Goal: Task Accomplishment & Management: Use online tool/utility

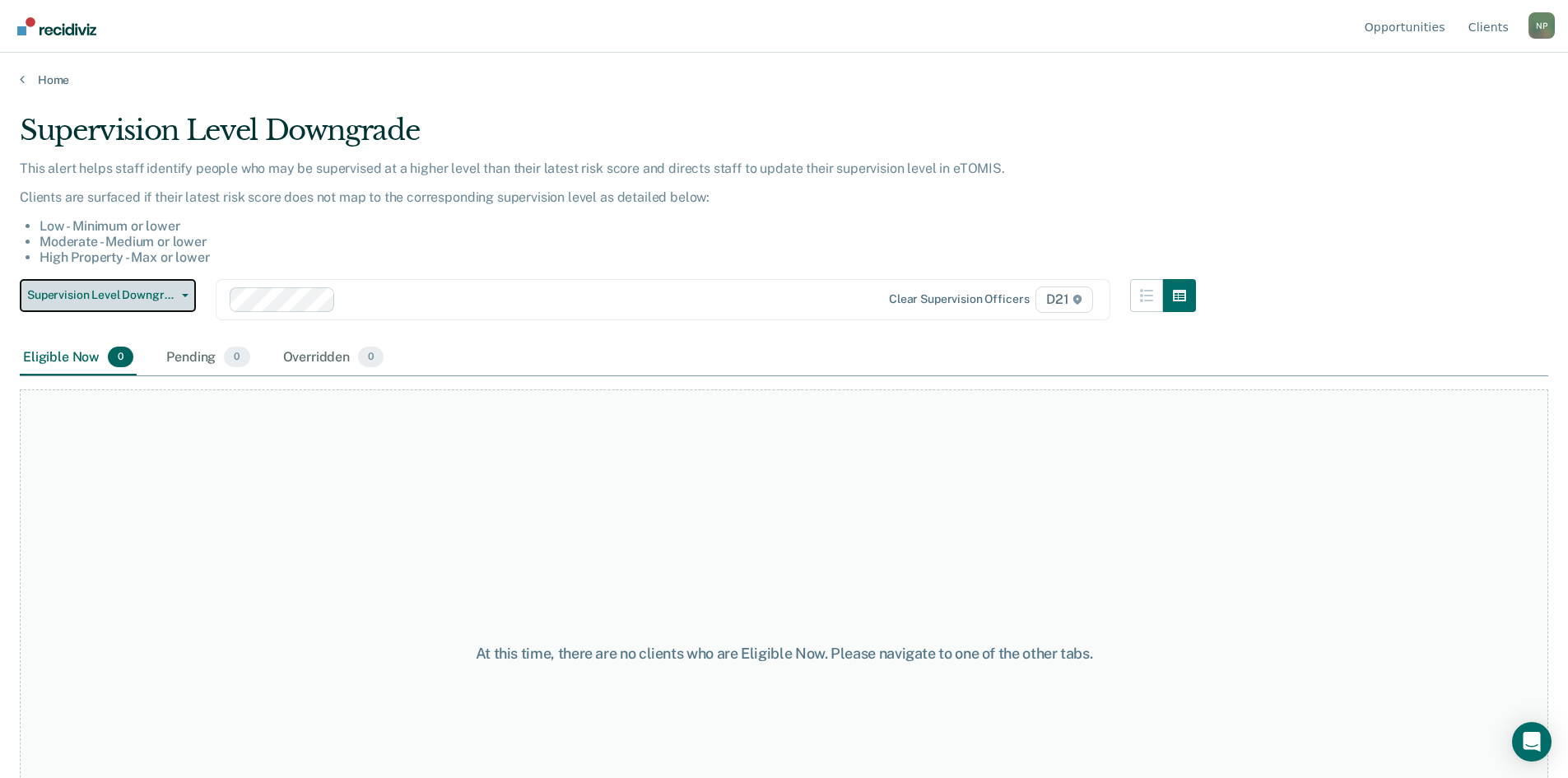
click at [178, 290] on button "Supervision Level Downgrade" at bounding box center [108, 295] width 177 height 33
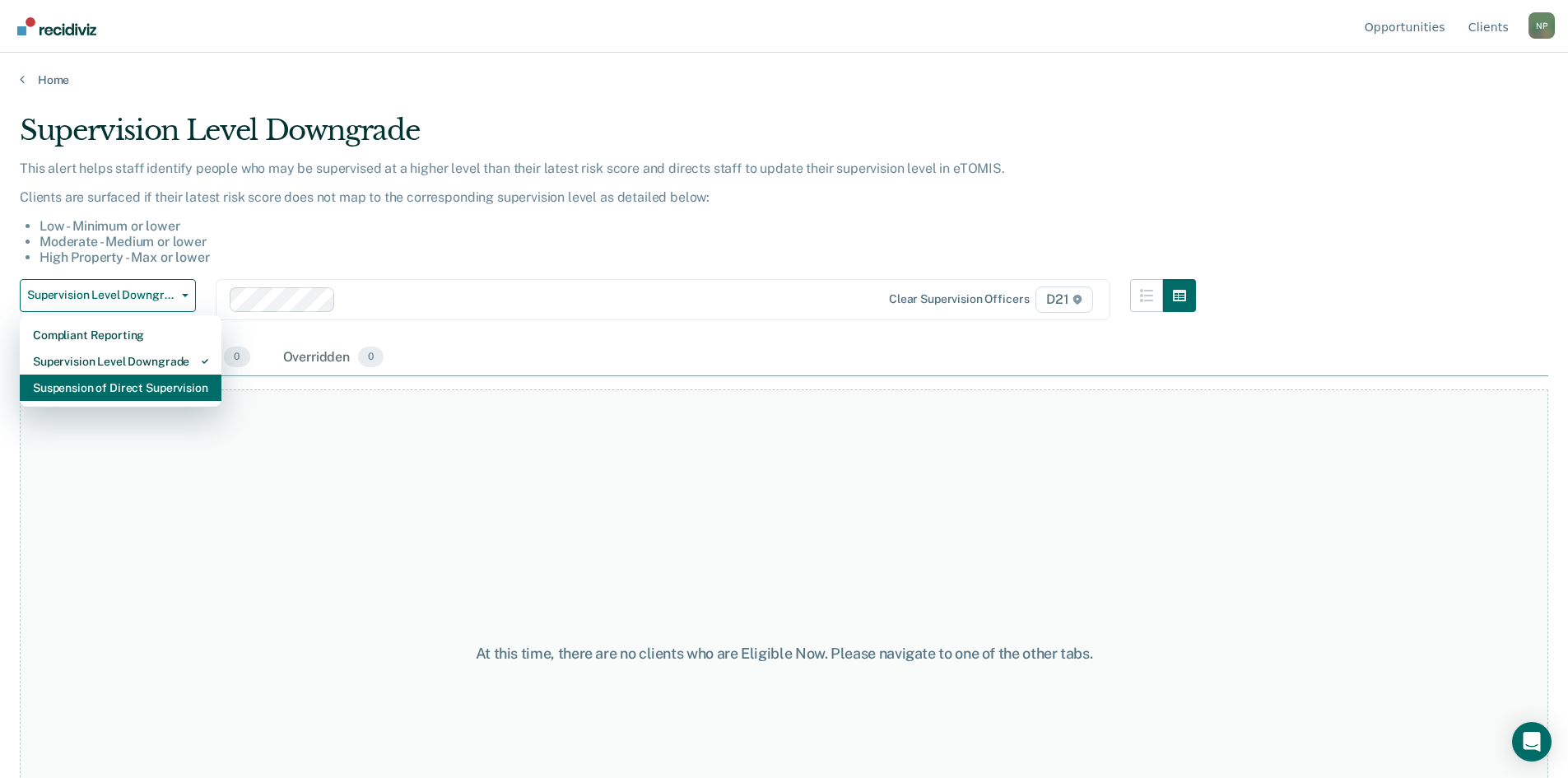
click at [143, 396] on div "Suspension of Direct Supervision" at bounding box center [120, 387] width 176 height 27
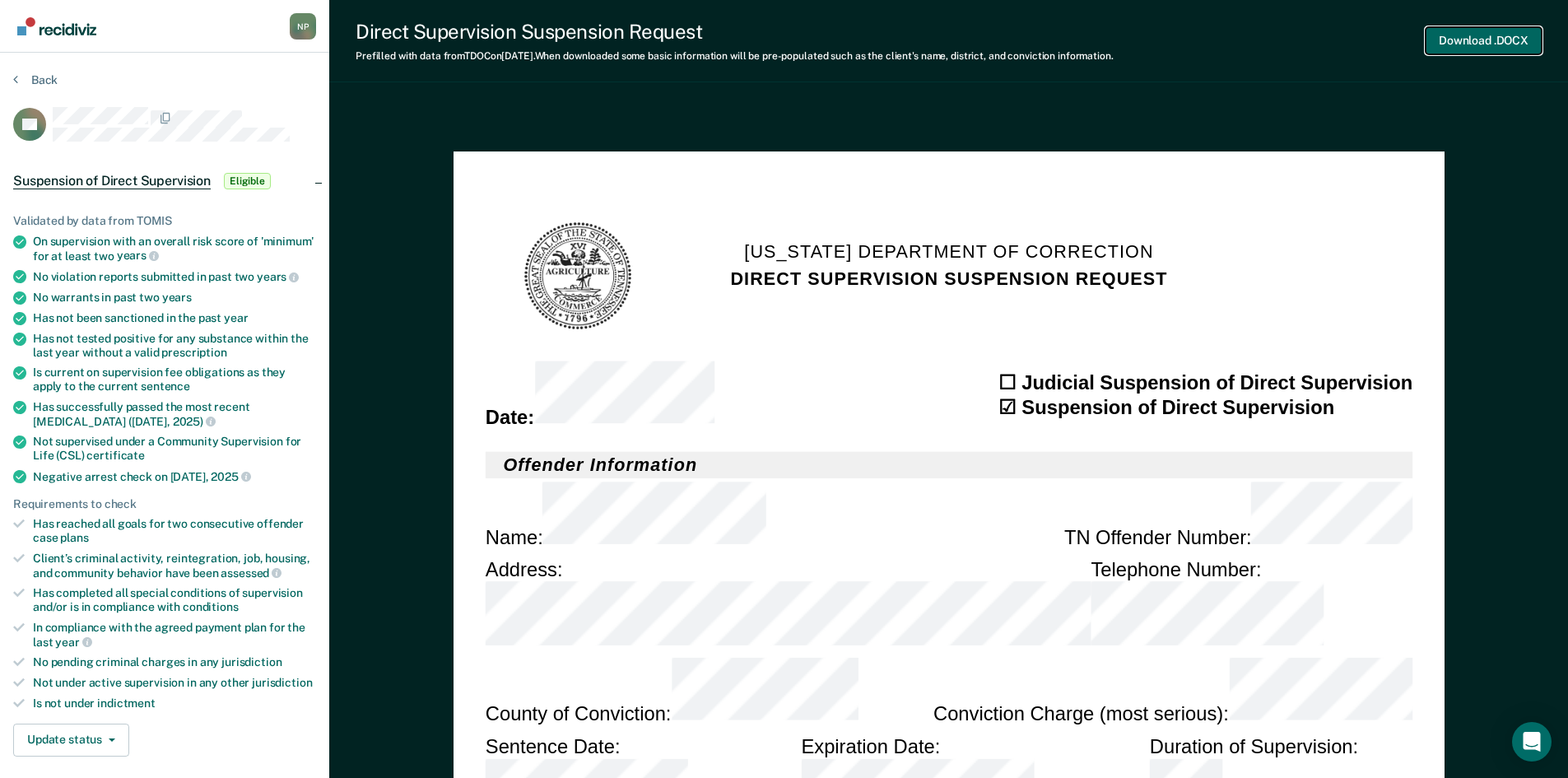
click at [1499, 43] on button "Download .DOCX" at bounding box center [1484, 40] width 116 height 27
